Goal: Transaction & Acquisition: Purchase product/service

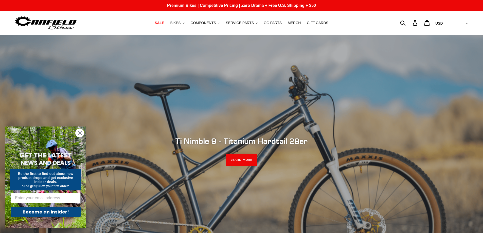
click at [180, 23] on span "BIKES" at bounding box center [175, 23] width 10 height 4
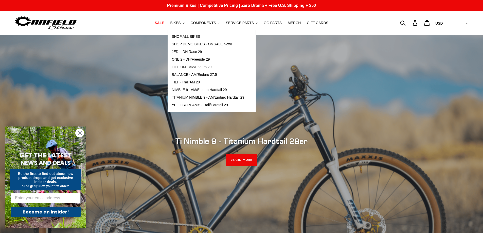
click at [199, 67] on span "LITHIUM - AM/Enduro 29" at bounding box center [192, 67] width 40 height 4
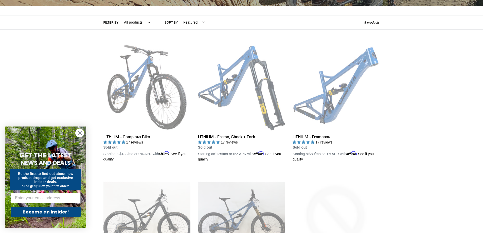
scroll to position [127, 0]
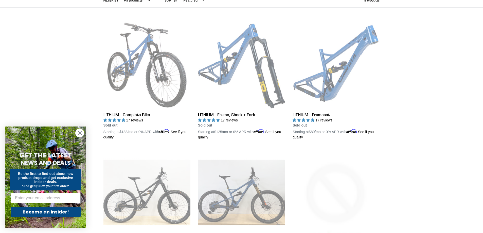
click at [80, 132] on circle "Close dialog" at bounding box center [80, 133] width 8 height 8
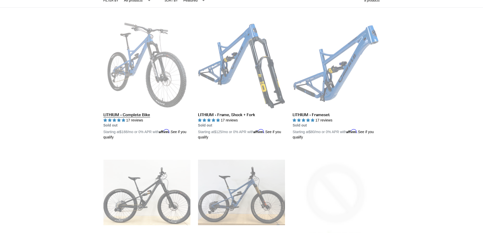
click at [112, 115] on link "LITHIUM - Complete Bike" at bounding box center [146, 81] width 87 height 119
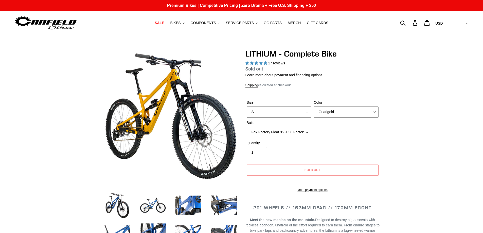
select select "highest-rating"
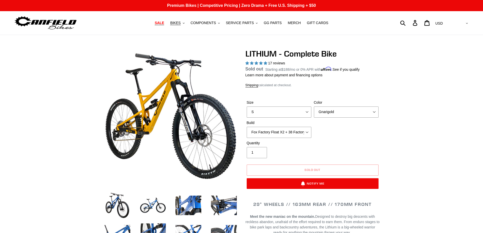
click at [164, 24] on span "SALE" at bounding box center [159, 23] width 9 height 4
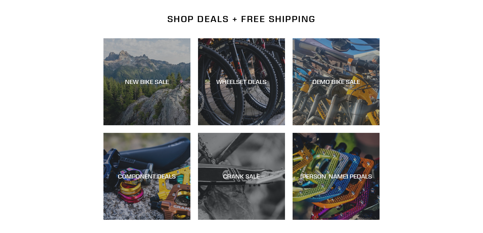
scroll to position [127, 0]
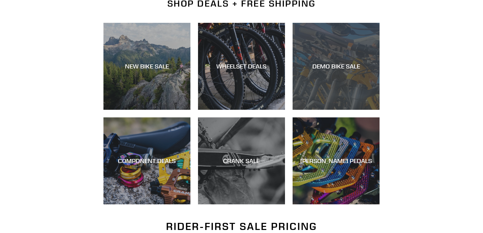
click at [343, 68] on div "DEMO BIKE SALE" at bounding box center [335, 66] width 87 height 7
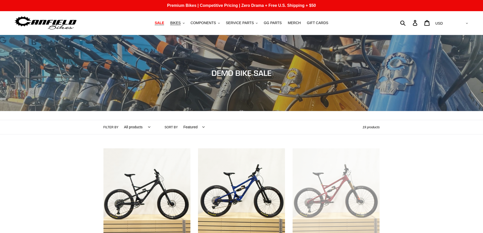
click at [163, 25] on span "SALE" at bounding box center [159, 23] width 9 height 4
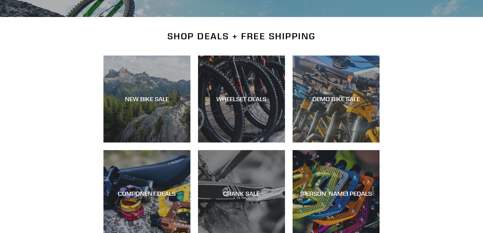
scroll to position [101, 0]
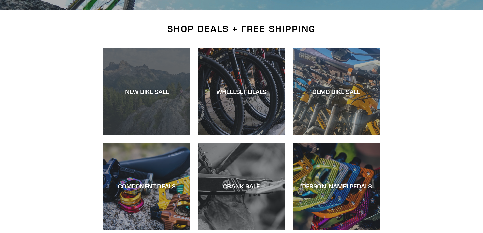
click at [136, 93] on div "NEW BIKE SALE" at bounding box center [146, 91] width 87 height 7
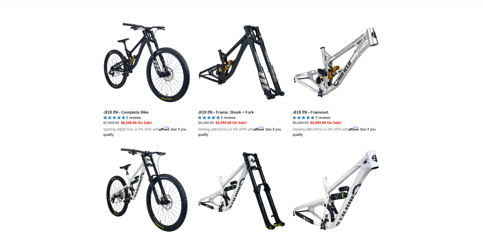
scroll to position [127, 0]
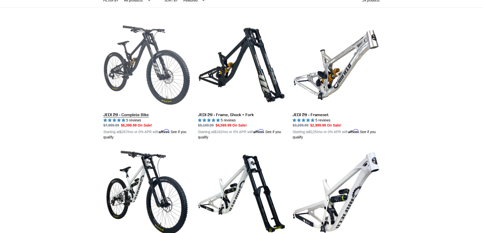
click at [116, 115] on link "JEDI 29 - Complete Bike" at bounding box center [146, 81] width 87 height 119
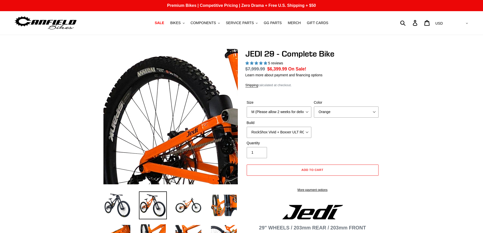
select select "highest-rating"
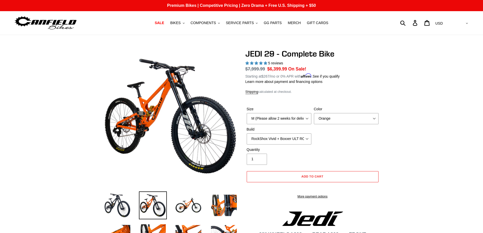
click at [307, 111] on div "Size M (Please allow 2 weeks for delivery) L (Please allow 2 weeks for delivery…" at bounding box center [278, 115] width 67 height 18
click at [307, 118] on select "M (Please allow 2 weeks for delivery) L (Please allow 2 weeks for delivery) XL …" at bounding box center [279, 118] width 65 height 11
select select "L (Please allow 2 weeks for delivery)"
click at [247, 113] on select "M (Please allow 2 weeks for delivery) L (Please allow 2 weeks for delivery) XL …" at bounding box center [279, 118] width 65 height 11
click at [308, 138] on select "RockShox Vivid + Boxxer ULT RC2 C3 200 + SRAM XO RockShox Vivid + Boxxer ULT RC…" at bounding box center [279, 138] width 65 height 11
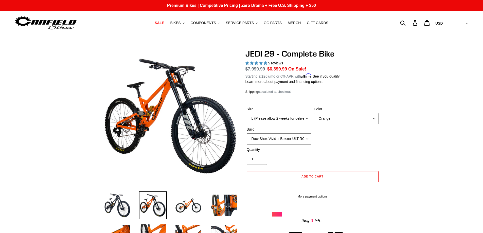
select select "Fox DHX2 + Fox 40 Float Grip 2 203 + Shimano"
click at [247, 133] on select "RockShox Vivid + Boxxer ULT RC2 C3 200 + SRAM XO RockShox Vivid + Boxxer ULT RC…" at bounding box center [279, 138] width 65 height 11
click at [307, 137] on select "RockShox Vivid + Boxxer ULT RC2 C3 200 + SRAM XO RockShox Vivid + Boxxer ULT RC…" at bounding box center [279, 138] width 65 height 11
click at [373, 121] on select "Orange Stealth Black Raw" at bounding box center [346, 118] width 65 height 11
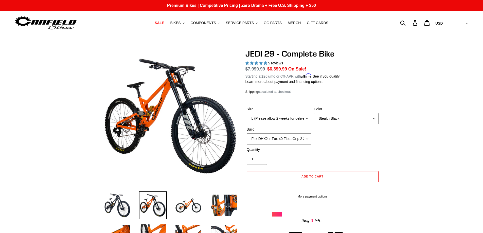
click at [314, 113] on select "Orange Stealth Black Raw" at bounding box center [346, 118] width 65 height 11
click at [363, 120] on select "Orange Stealth Black Raw" at bounding box center [346, 118] width 65 height 11
click at [314, 113] on select "Orange Stealth Black Raw" at bounding box center [346, 118] width 65 height 11
click at [348, 116] on select "Orange Stealth Black Raw" at bounding box center [346, 118] width 65 height 11
click at [314, 113] on select "Orange Stealth Black Raw" at bounding box center [346, 118] width 65 height 11
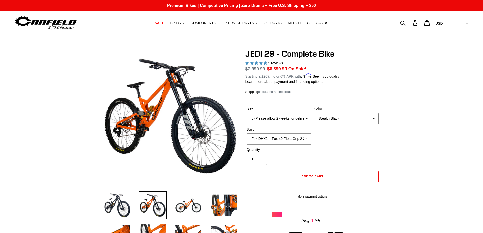
click at [343, 118] on select "Orange Stealth Black Raw" at bounding box center [346, 118] width 65 height 11
select select "Raw"
click at [314, 113] on select "Orange Stealth Black Raw" at bounding box center [346, 118] width 65 height 11
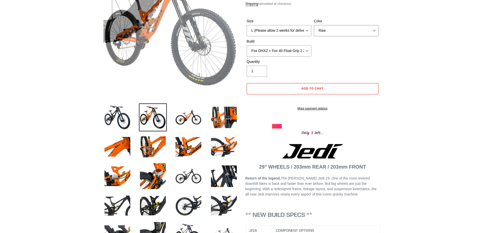
scroll to position [101, 0]
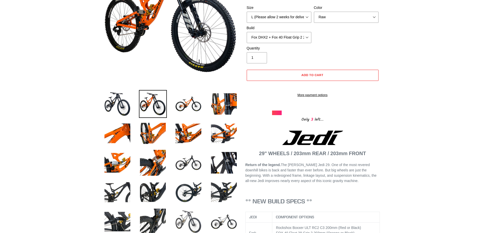
click at [193, 217] on img at bounding box center [188, 222] width 28 height 28
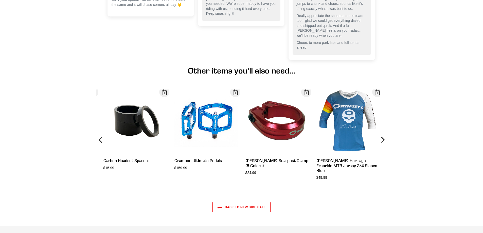
scroll to position [1618, 0]
